Goal: Task Accomplishment & Management: Use online tool/utility

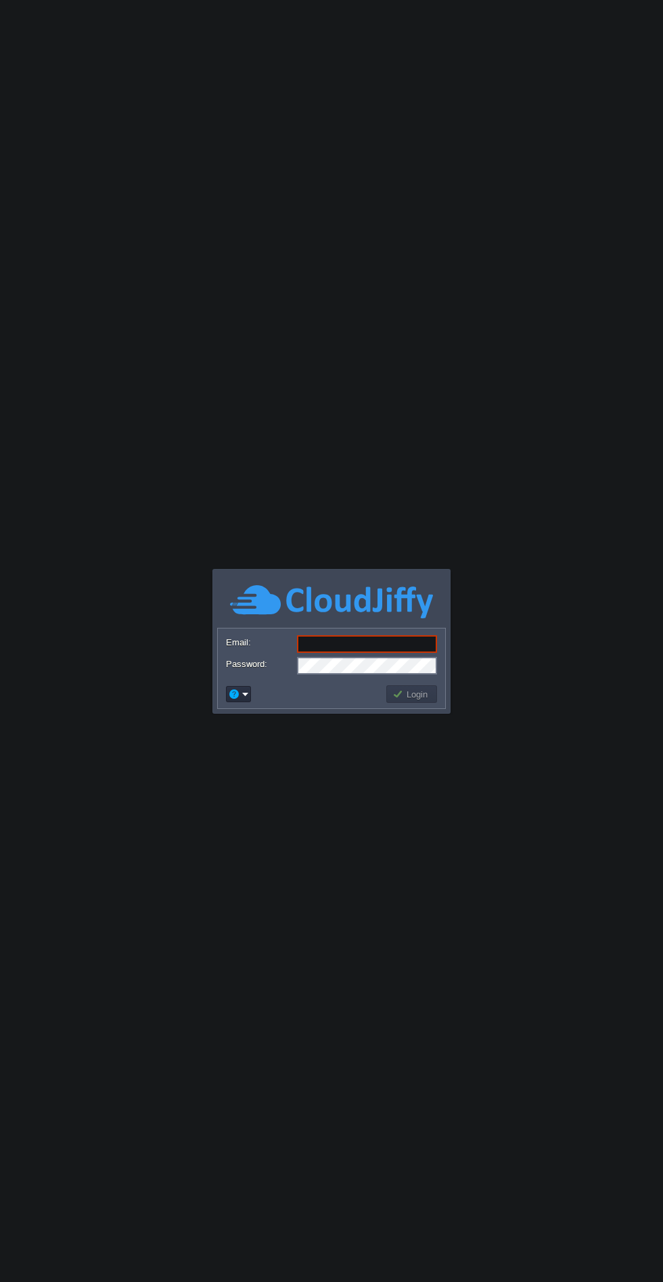
type input "[EMAIL_ADDRESS][DOMAIN_NAME]"
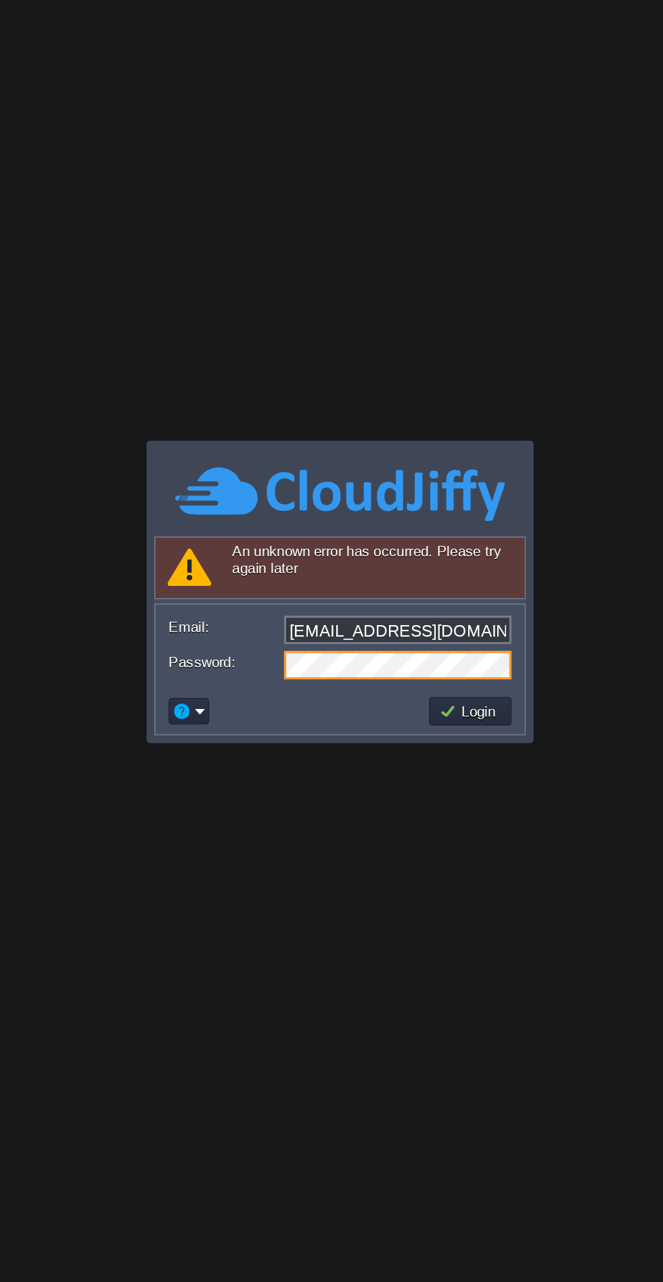
click at [430, 712] on button "Login" at bounding box center [411, 714] width 39 height 12
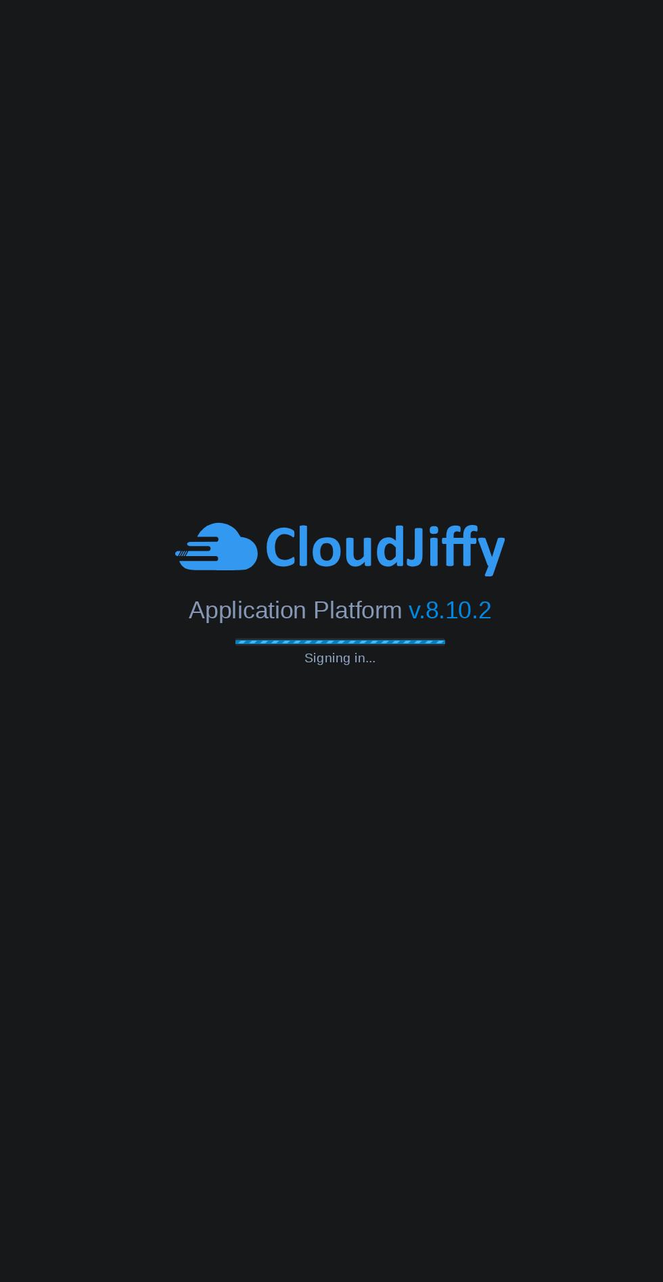
click at [357, 835] on body "Application Platform v.8.10.2 Signing in... An unknown error has occurred. Plea…" at bounding box center [331, 641] width 663 height 1282
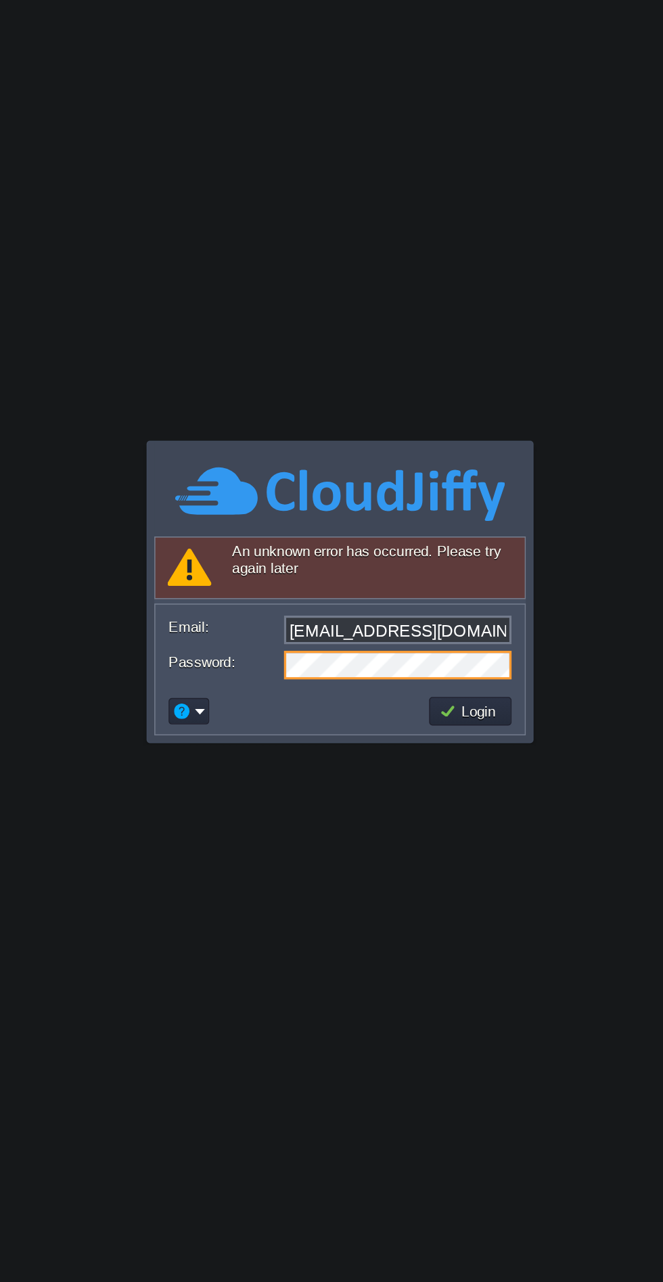
click at [425, 719] on button "Login" at bounding box center [411, 714] width 39 height 12
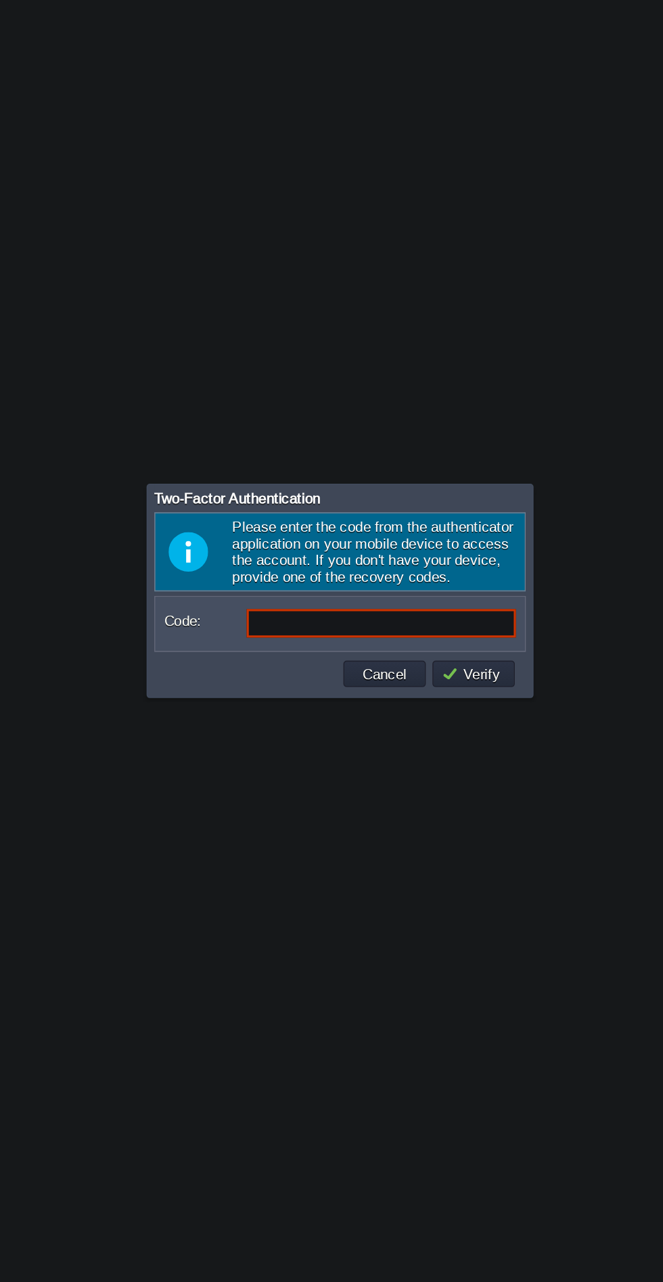
click at [300, 660] on input "Code:" at bounding box center [357, 660] width 166 height 18
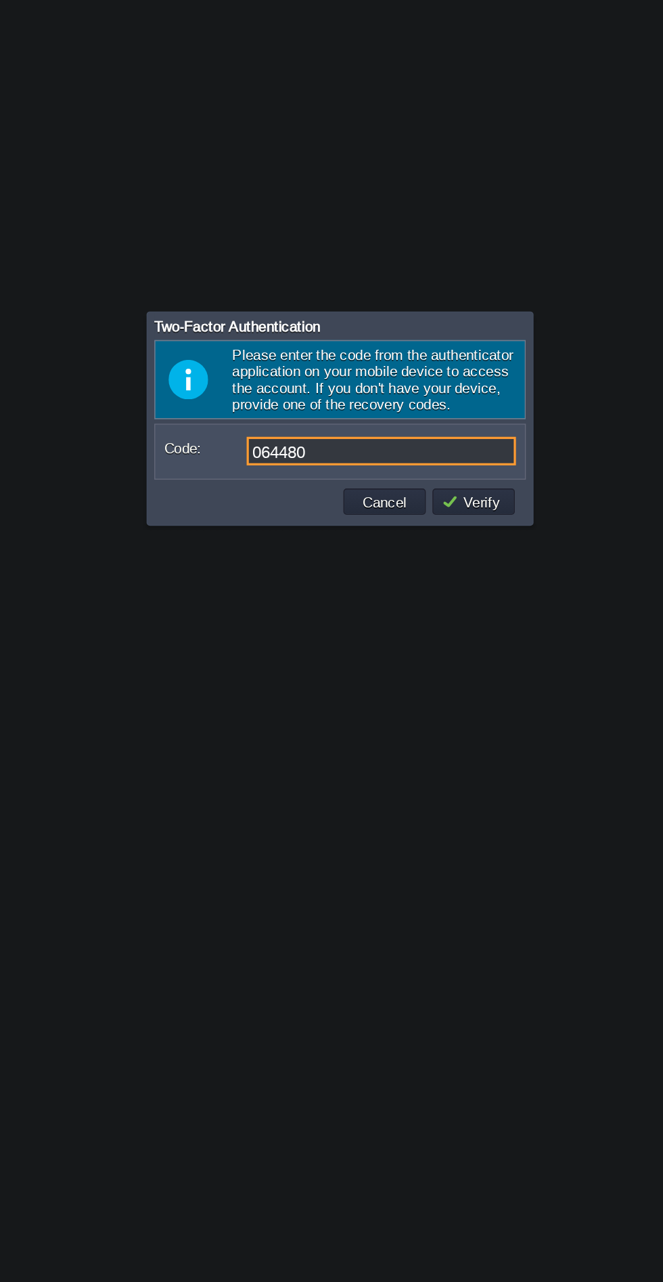
type input "064480"
click at [414, 695] on button "Verify" at bounding box center [414, 691] width 41 height 12
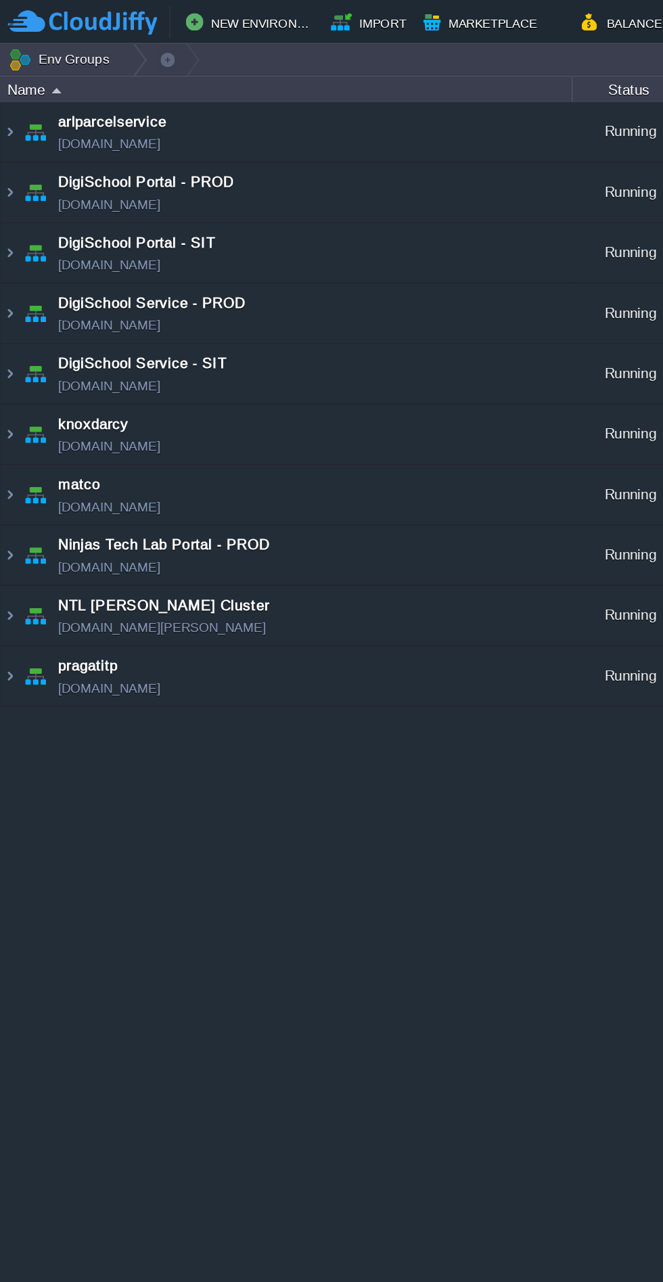
click at [132, 302] on td "matco [DOMAIN_NAME]" at bounding box center [177, 304] width 352 height 37
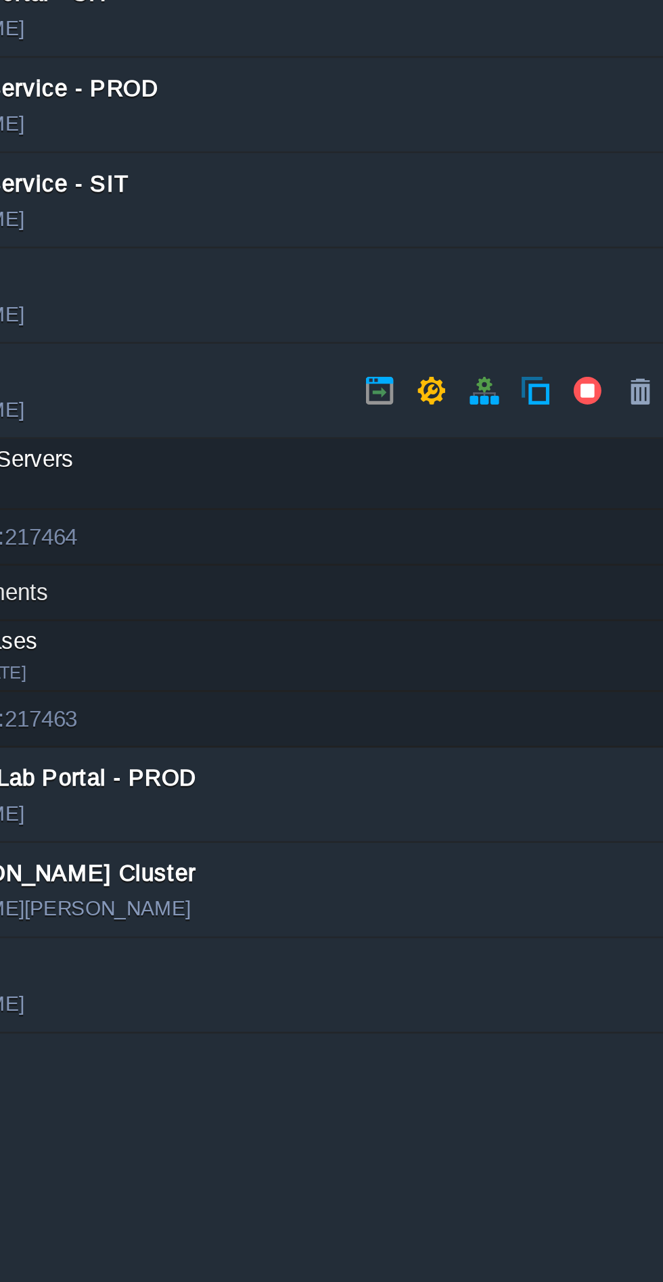
scroll to position [0, 95]
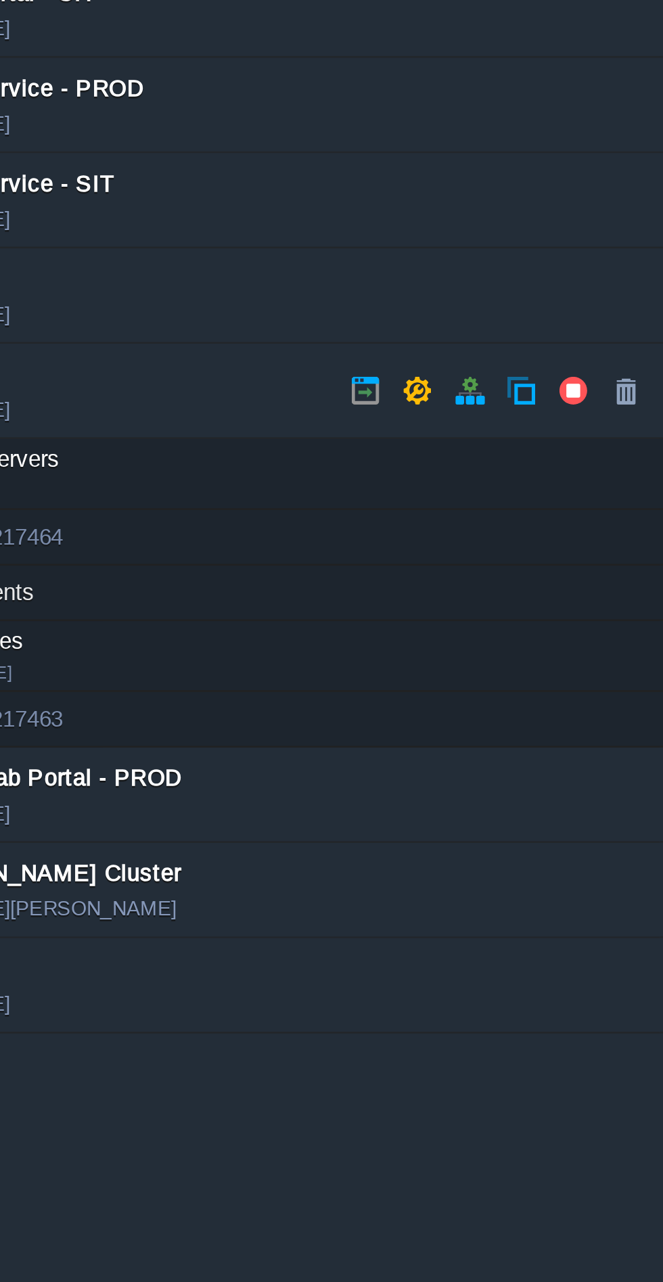
click at [223, 306] on button "button" at bounding box center [224, 304] width 12 height 12
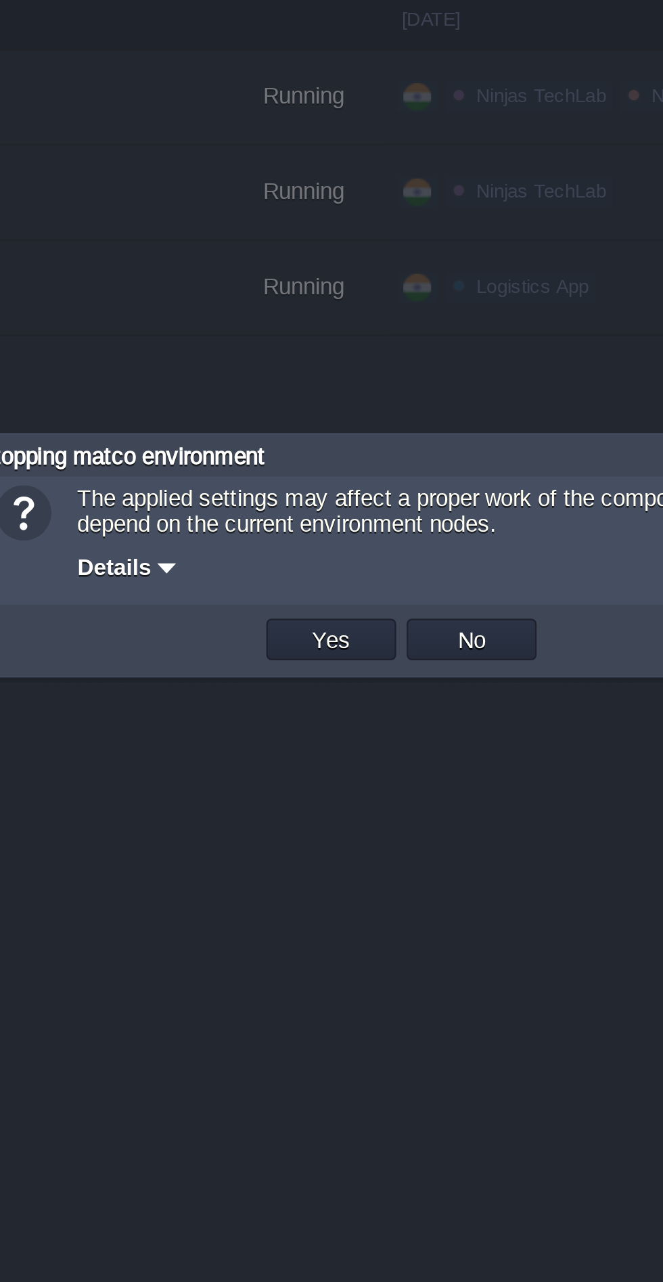
click at [300, 673] on button "Yes" at bounding box center [304, 674] width 23 height 12
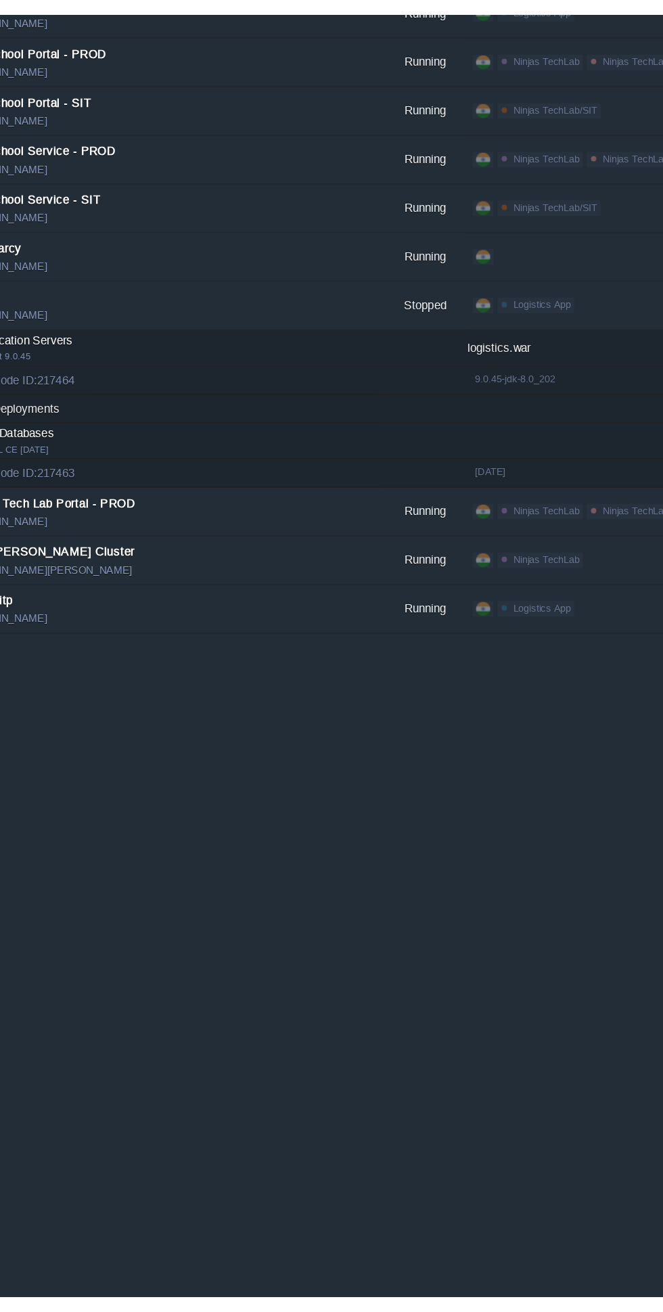
scroll to position [0, 0]
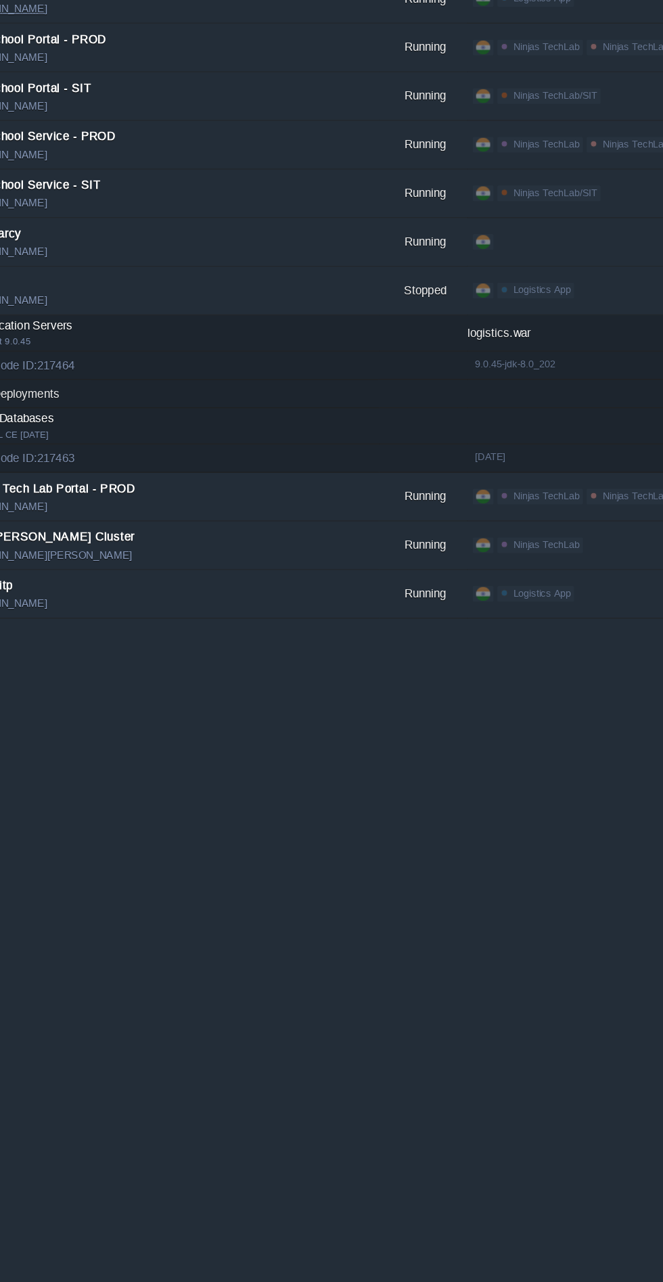
click at [183, 309] on td "matco [DOMAIN_NAME]" at bounding box center [177, 304] width 352 height 37
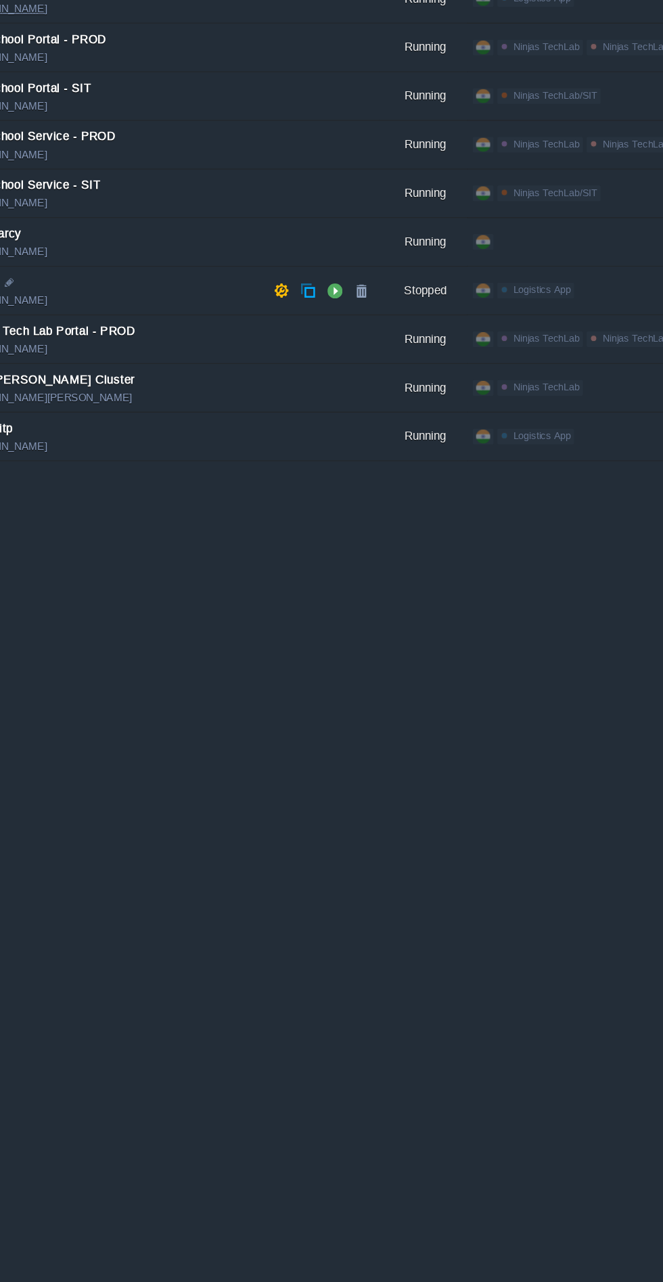
click at [321, 301] on button "button" at bounding box center [319, 304] width 12 height 12
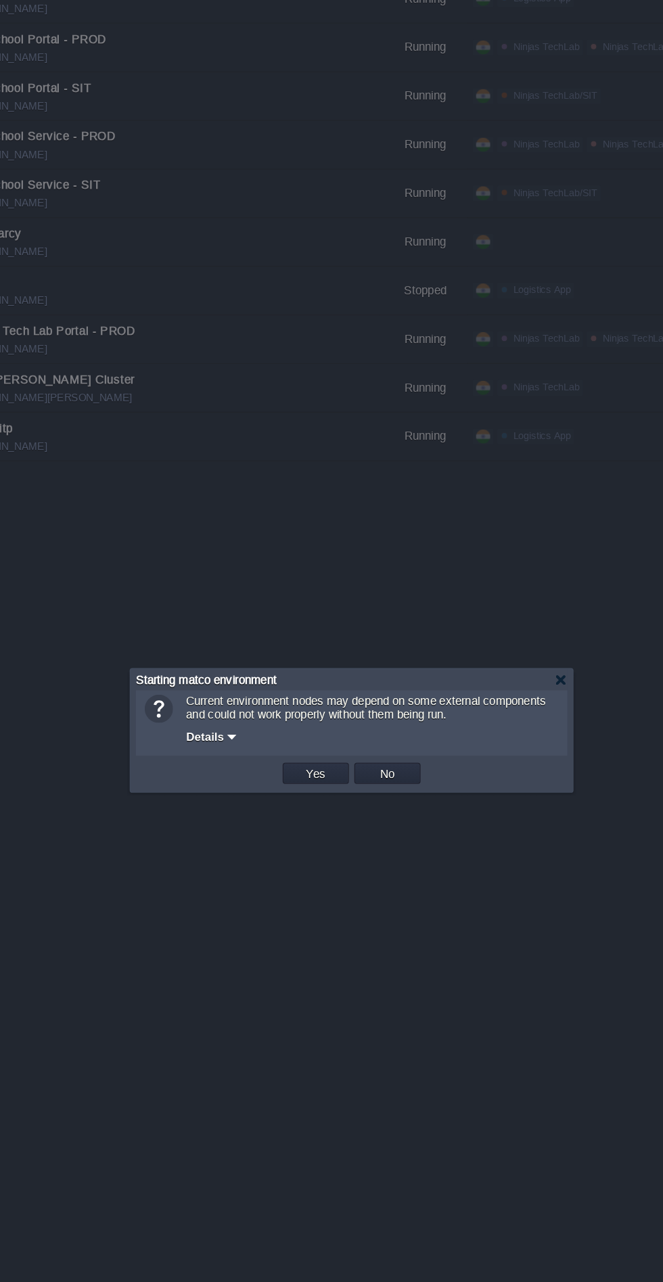
click at [304, 677] on button "Yes" at bounding box center [304, 674] width 23 height 12
